Goal: Information Seeking & Learning: Learn about a topic

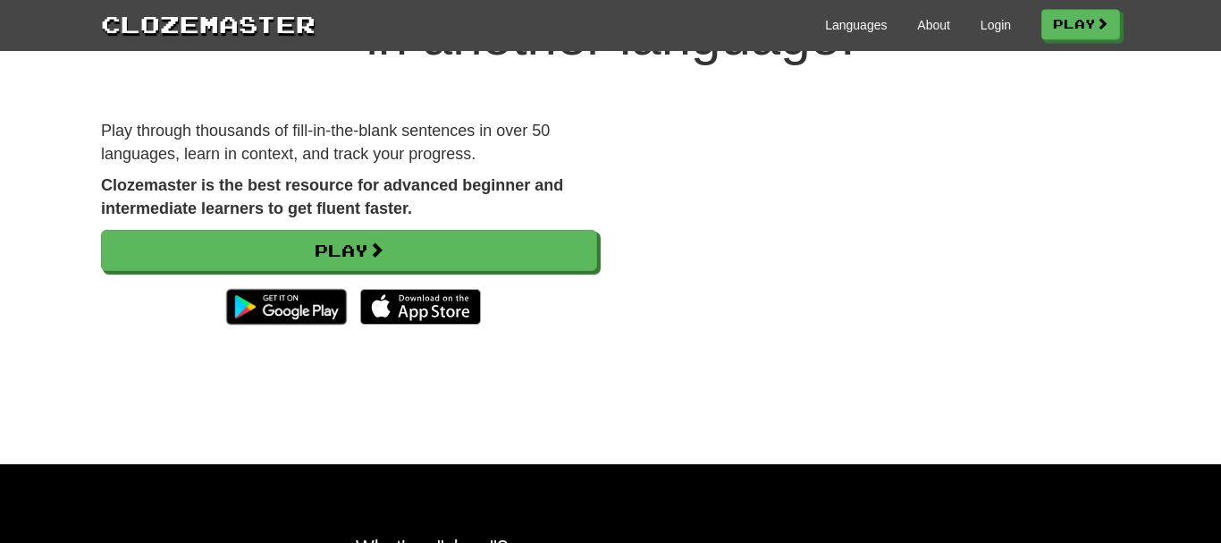
scroll to position [170, 0]
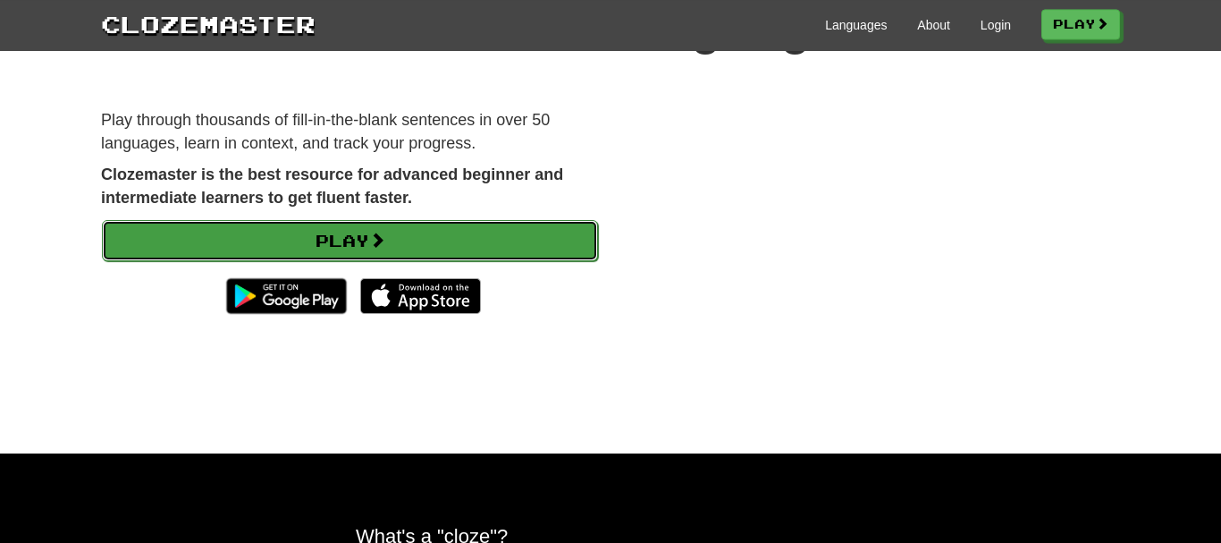
click at [419, 247] on link "Play" at bounding box center [350, 240] width 496 height 41
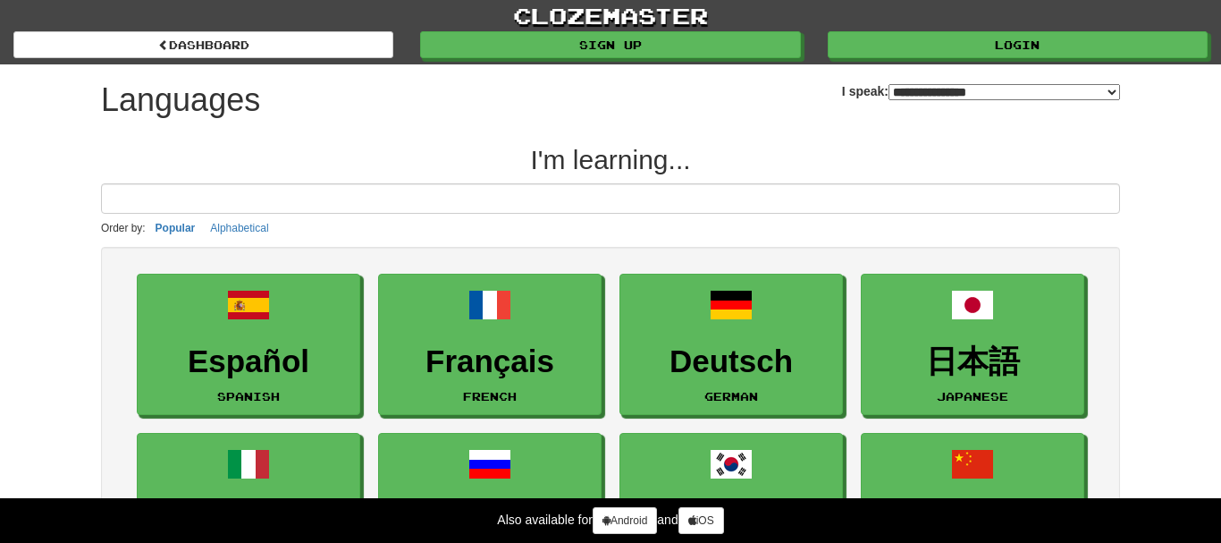
select select "*******"
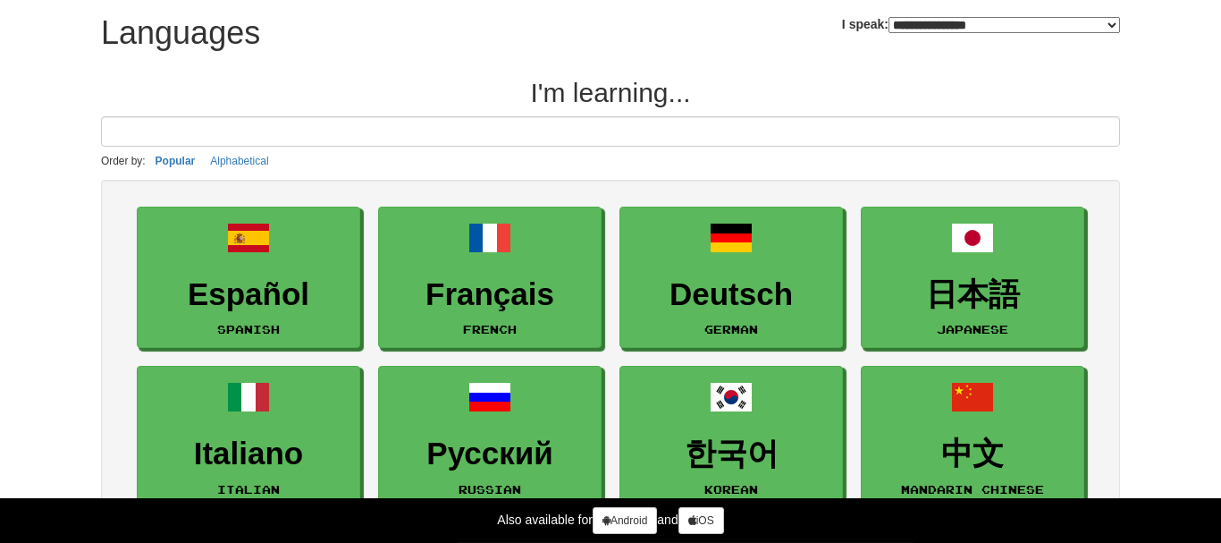
scroll to position [63, 0]
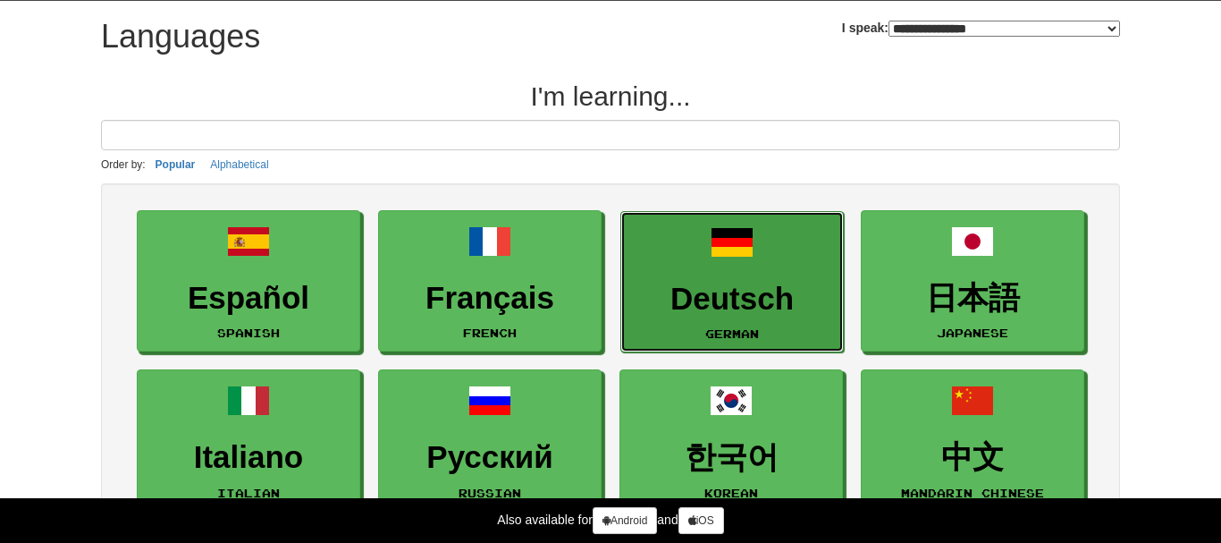
click at [699, 311] on h3 "Deutsch" at bounding box center [732, 299] width 204 height 35
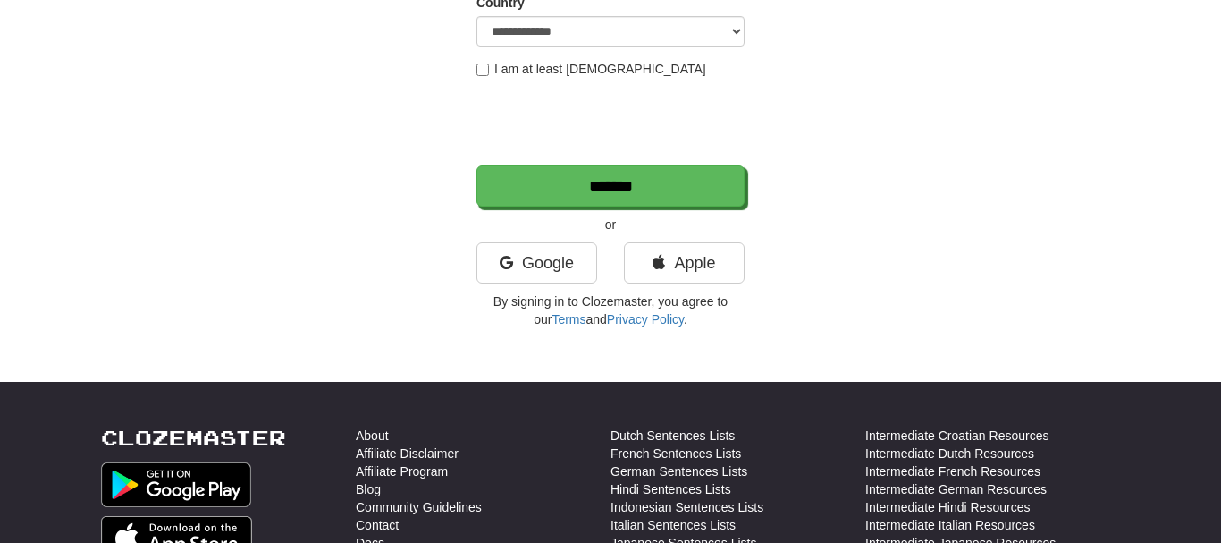
scroll to position [362, 0]
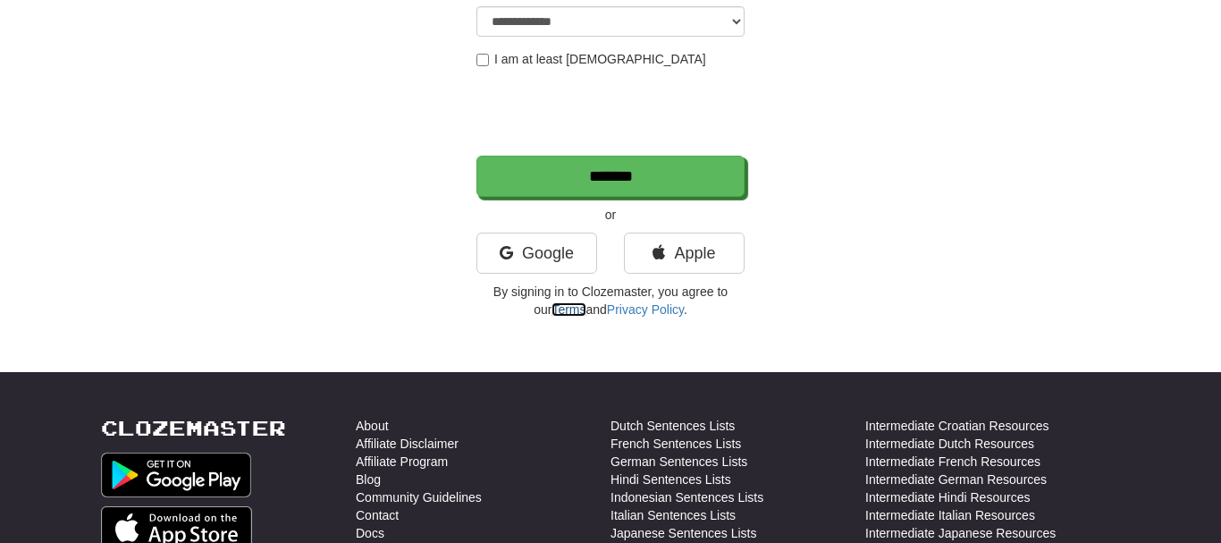
click at [552, 312] on link "Terms" at bounding box center [569, 309] width 34 height 14
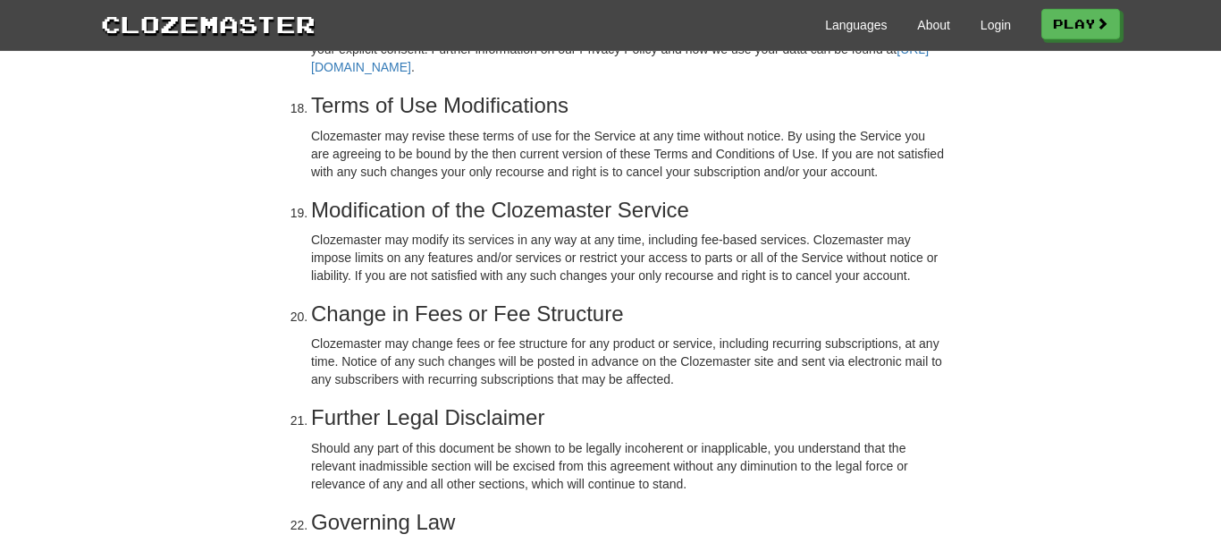
scroll to position [2981, 0]
